Goal: Information Seeking & Learning: Learn about a topic

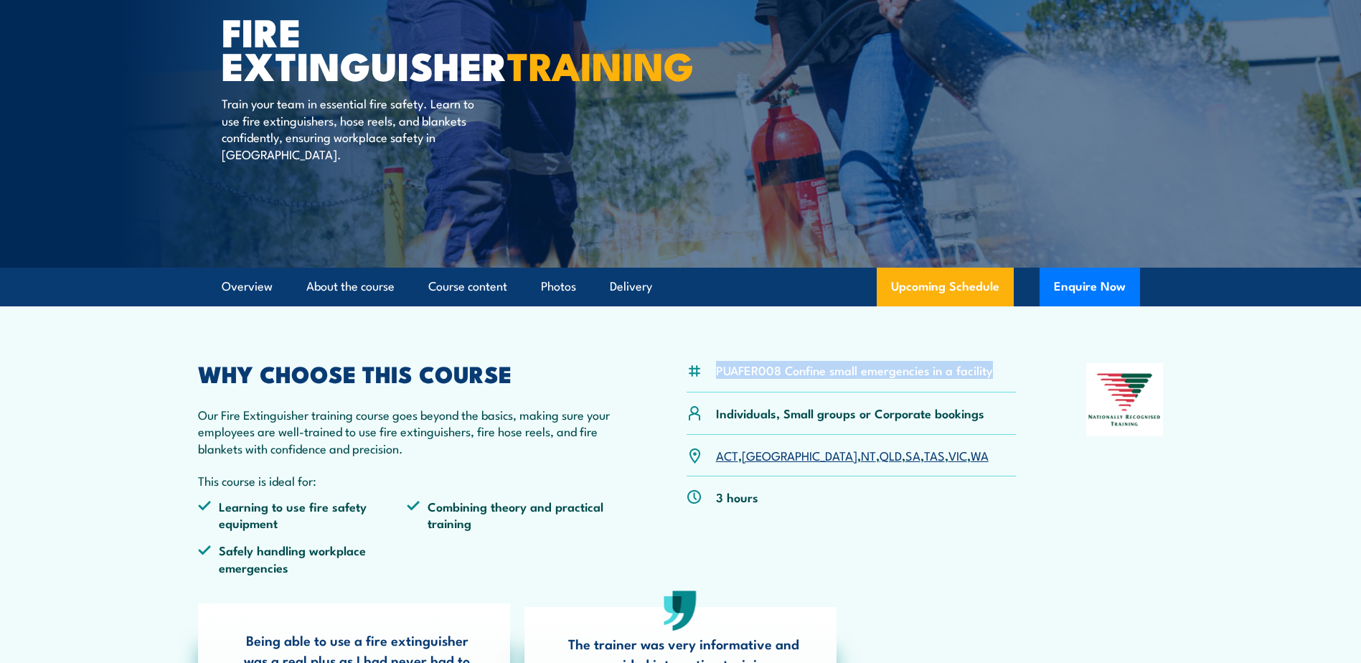
drag, startPoint x: 715, startPoint y: 371, endPoint x: 995, endPoint y: 372, distance: 279.9
click at [995, 372] on div "PUAFER008 Confine small emergencies in a facility" at bounding box center [852, 377] width 330 height 29
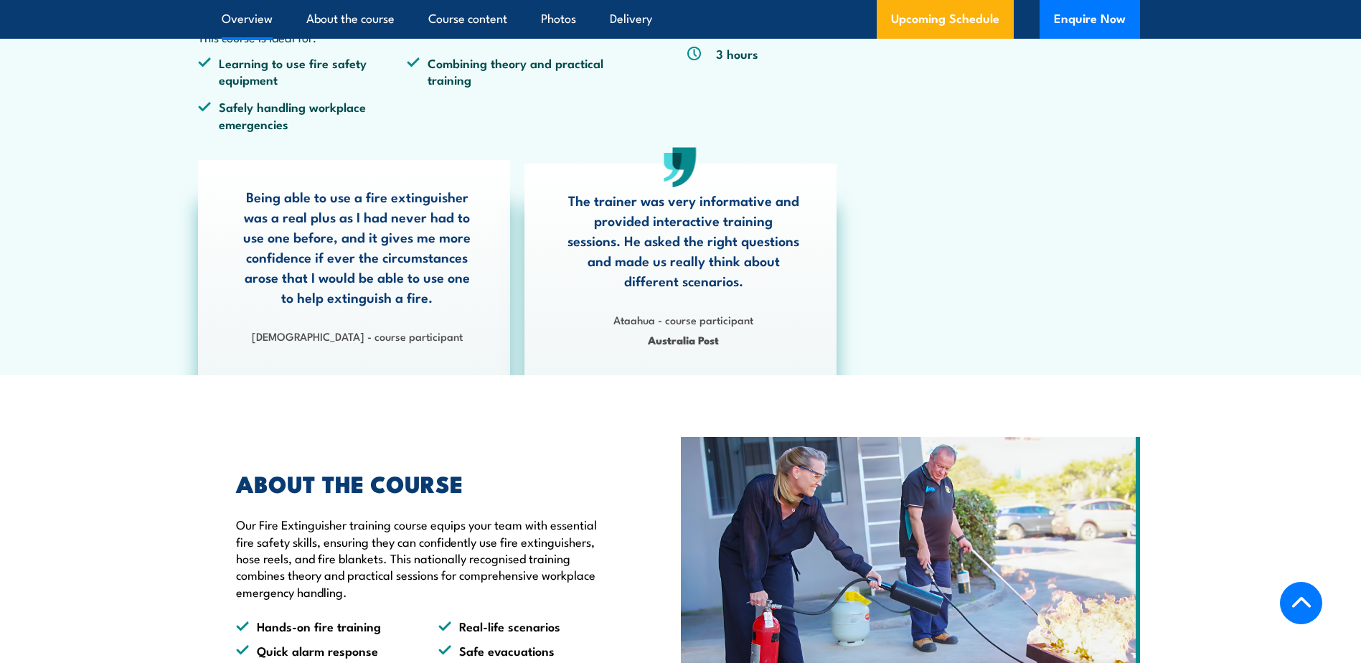
scroll to position [359, 0]
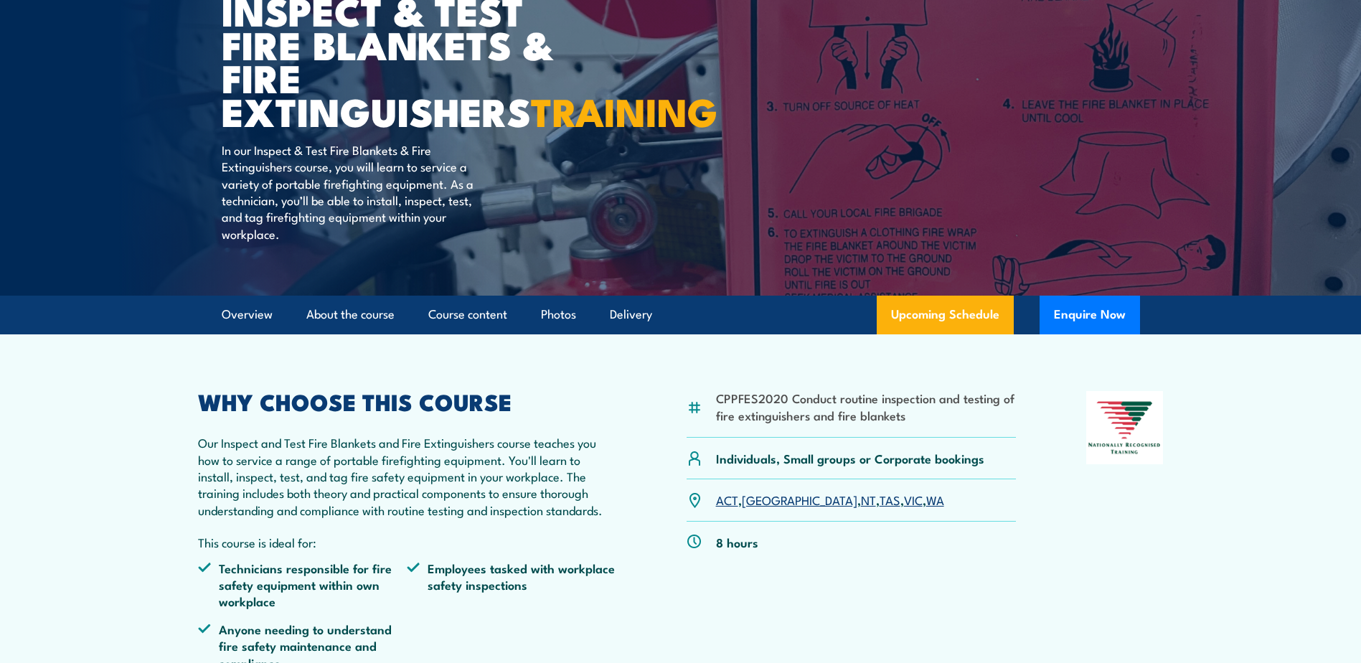
scroll to position [287, 0]
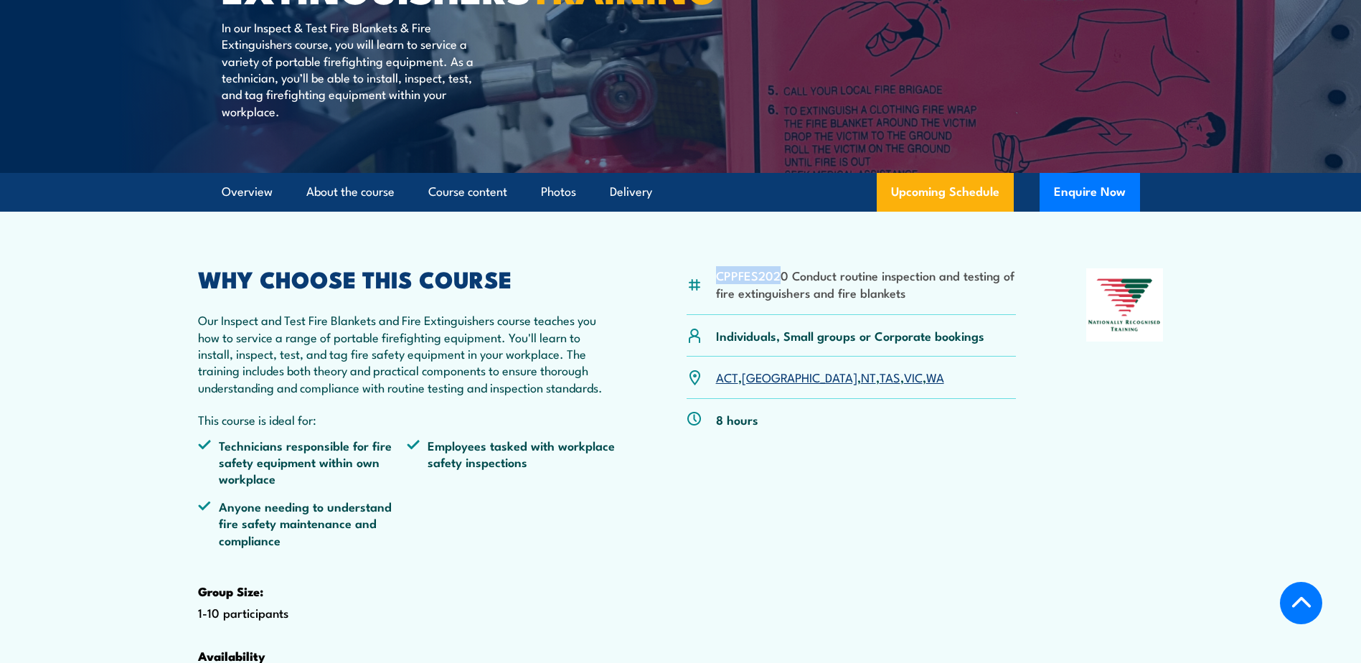
drag, startPoint x: 718, startPoint y: 309, endPoint x: 779, endPoint y: 315, distance: 60.6
click at [779, 301] on li "CPPFES2020 Conduct routine inspection and testing of fire extinguishers and fir…" at bounding box center [866, 284] width 301 height 34
click at [723, 301] on li "CPPFES2020 Conduct routine inspection and testing of fire extinguishers and fir…" at bounding box center [866, 284] width 301 height 34
click at [804, 301] on li "CPPFES2020 Conduct routine inspection and testing of fire extinguishers and fir…" at bounding box center [866, 284] width 301 height 34
drag, startPoint x: 717, startPoint y: 310, endPoint x: 782, endPoint y: 311, distance: 64.6
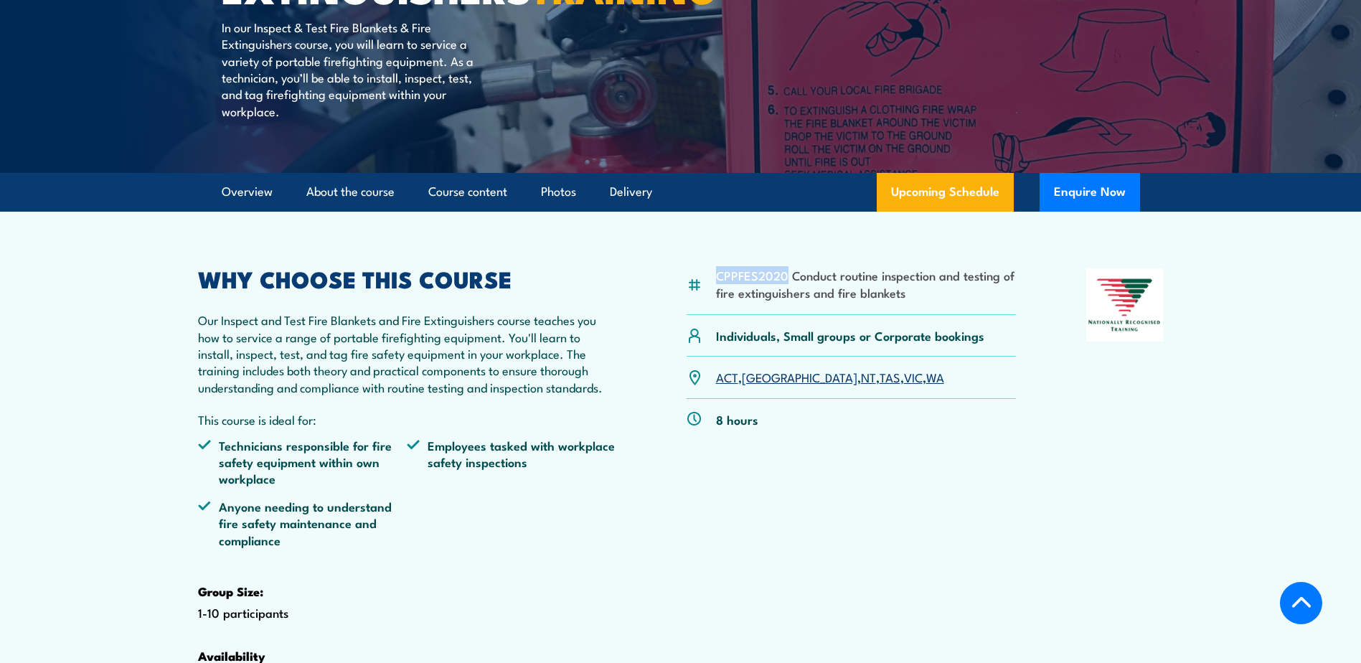
click at [784, 301] on li "CPPFES2020 Conduct routine inspection and testing of fire extinguishers and fir…" at bounding box center [866, 284] width 301 height 34
copy li "CPPFES2020"
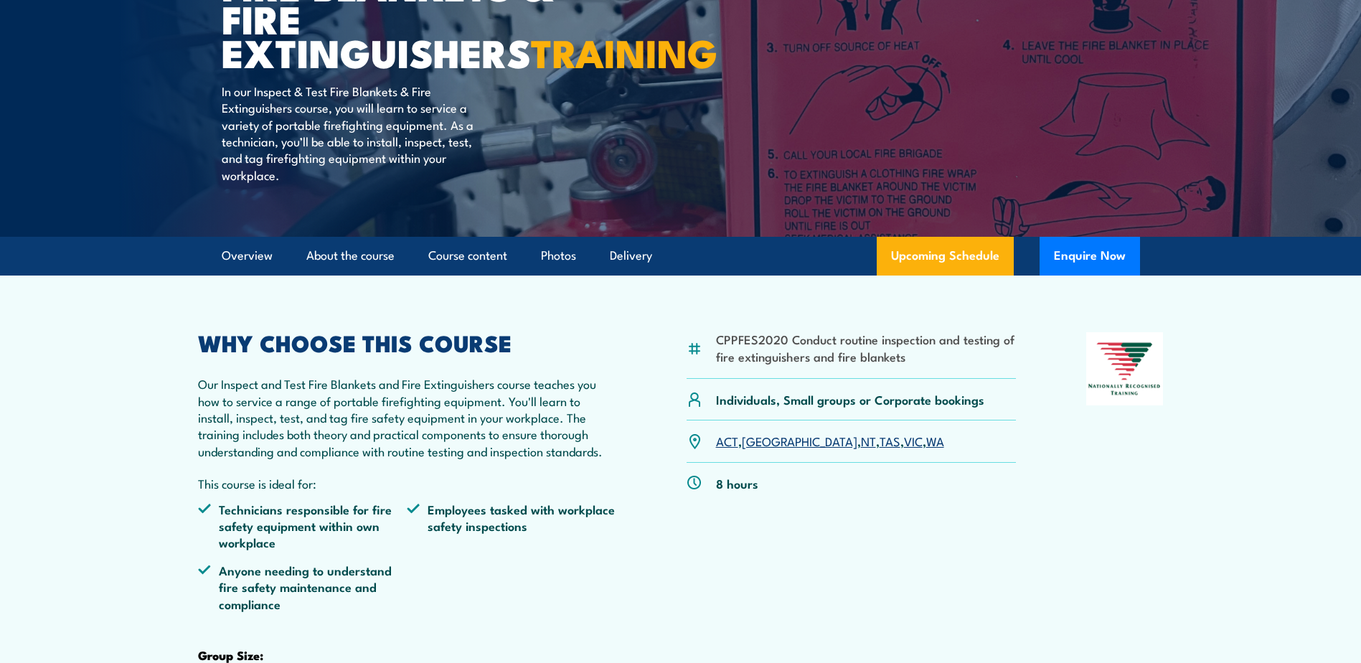
scroll to position [359, 0]
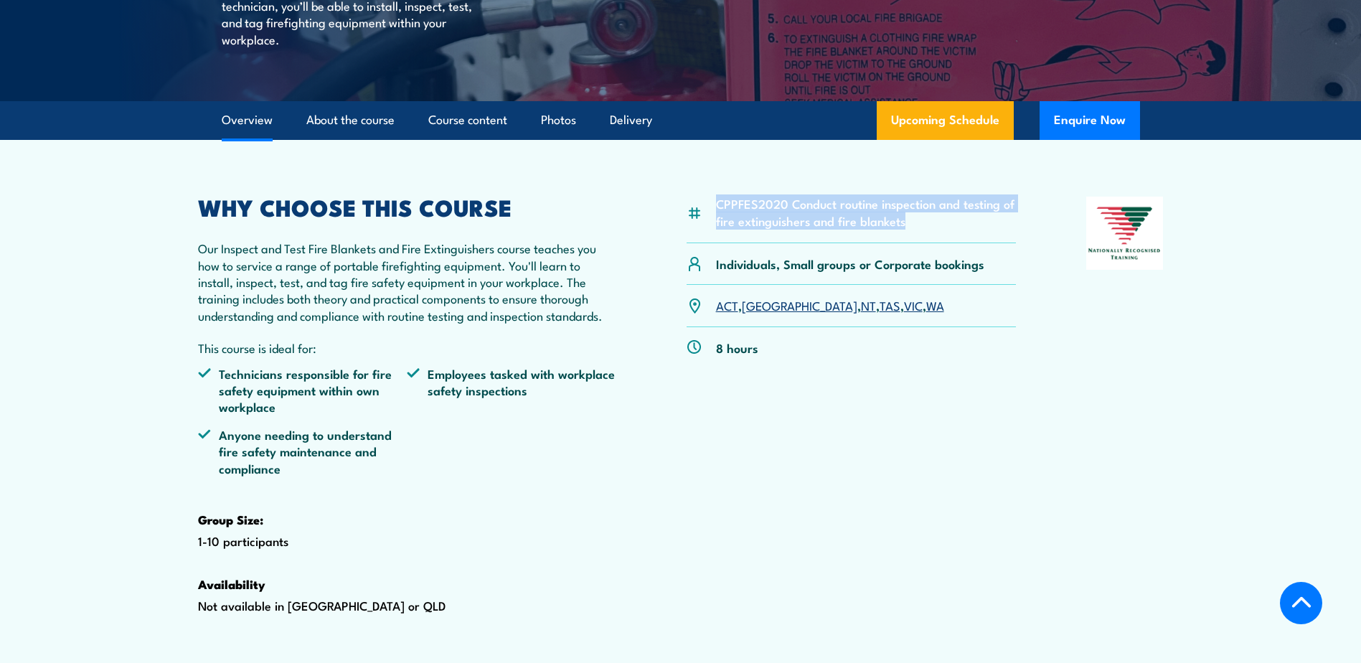
drag, startPoint x: 716, startPoint y: 235, endPoint x: 876, endPoint y: 249, distance: 159.9
click at [920, 229] on li "CPPFES2020 Conduct routine inspection and testing of fire extinguishers and fir…" at bounding box center [866, 212] width 301 height 34
copy li "CPPFES2020 Conduct routine inspection and testing of fire extinguishers and fir…"
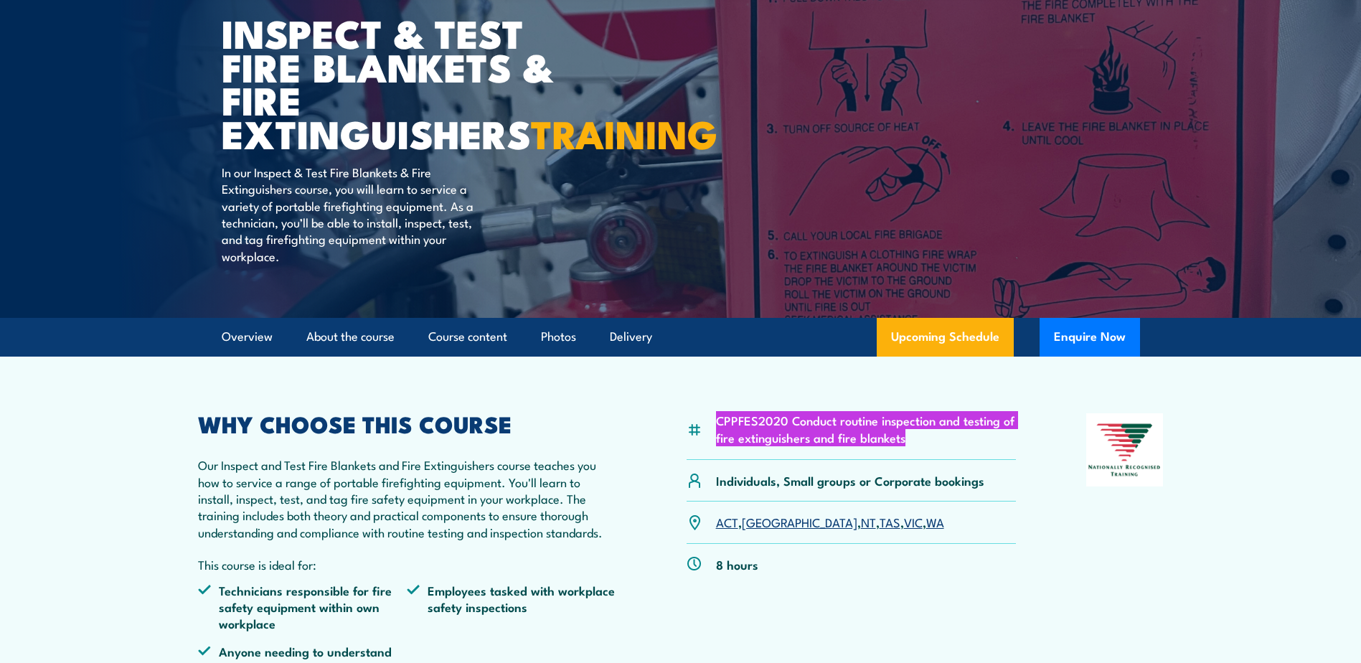
scroll to position [0, 0]
